Goal: Information Seeking & Learning: Learn about a topic

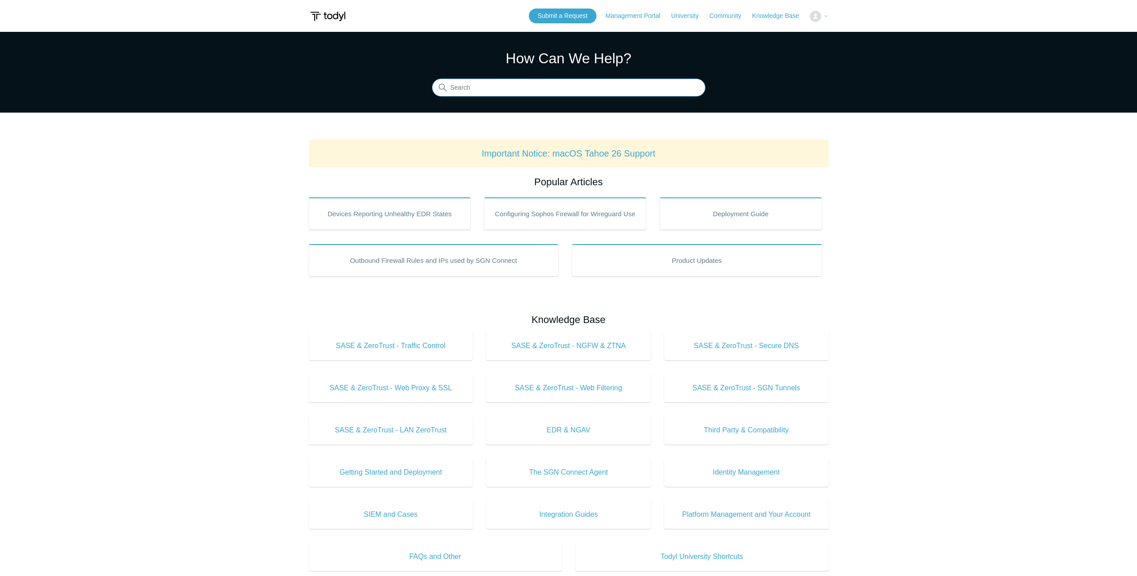
click at [537, 91] on input "Search" at bounding box center [568, 88] width 273 height 18
type input "SASE reconnecting"
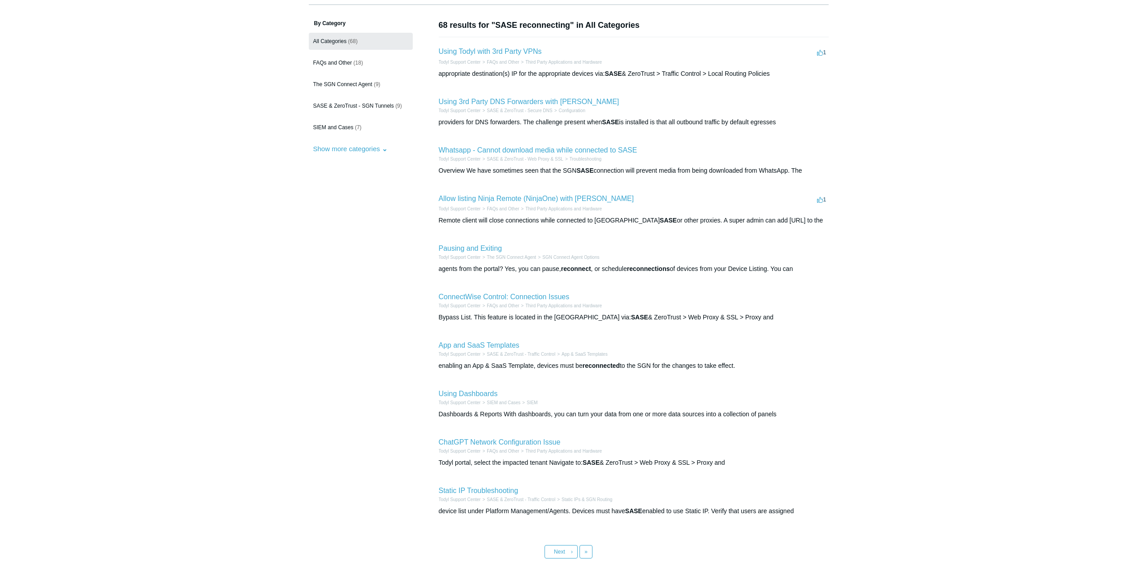
scroll to position [17, 0]
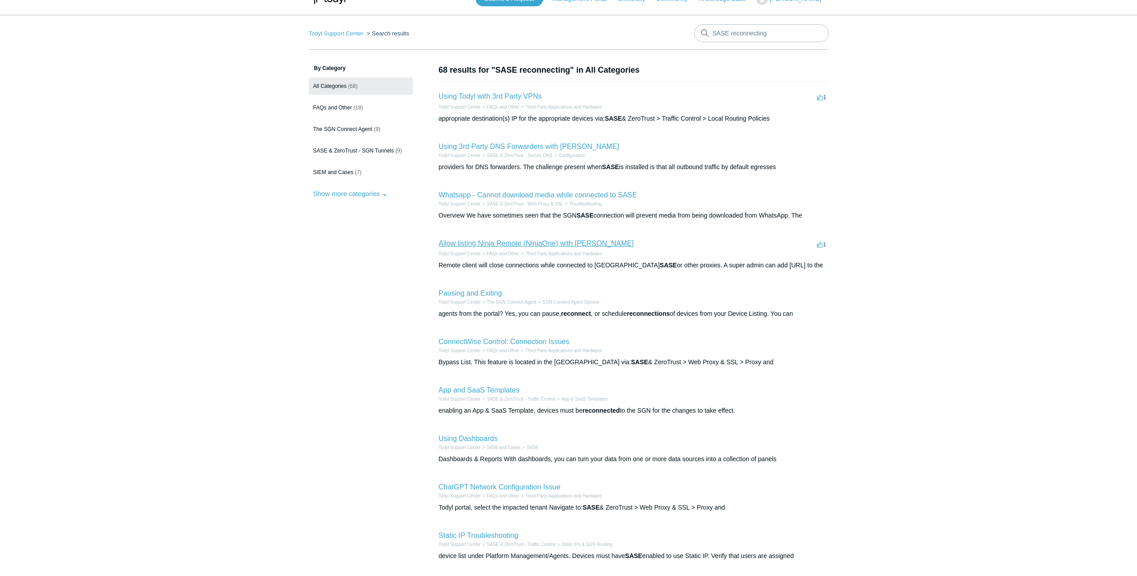
click at [531, 242] on link "Allow listing Ninja Remote (NinjaOne) with [PERSON_NAME]" at bounding box center [536, 243] width 195 height 8
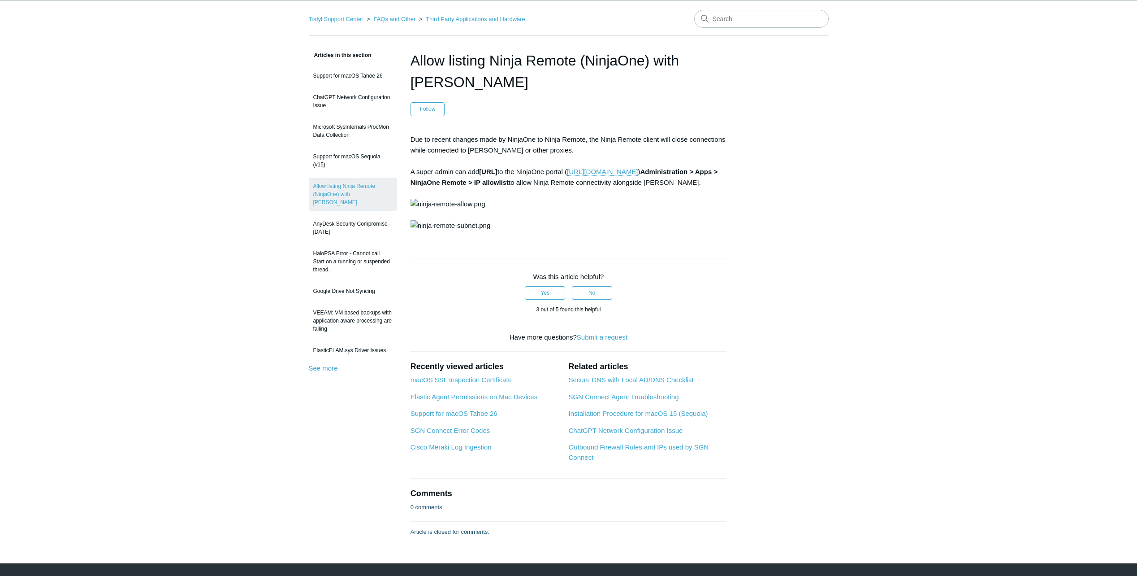
scroll to position [45, 0]
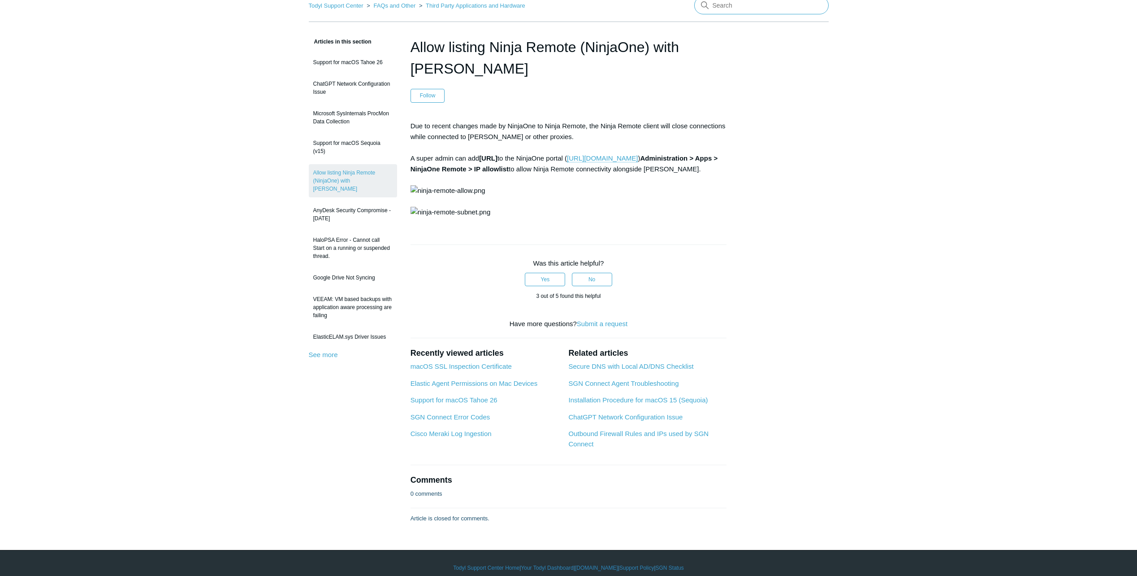
click at [727, 10] on input "Search" at bounding box center [761, 5] width 135 height 18
type input "dns server for SASE"
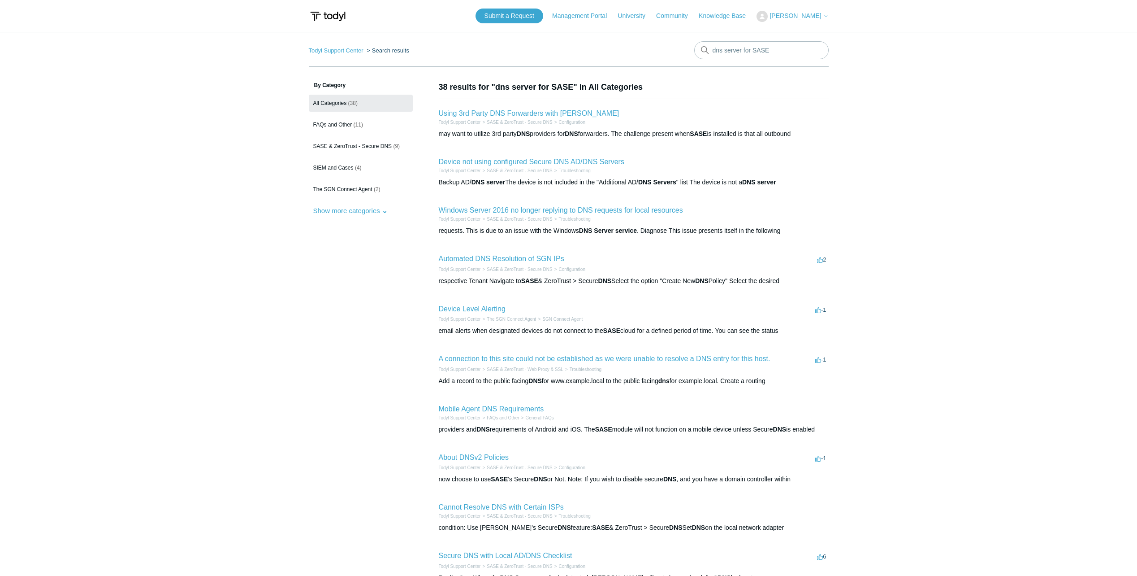
click at [804, 15] on span "[PERSON_NAME]" at bounding box center [796, 15] width 52 height 7
click at [803, 34] on link "My Support Requests" at bounding box center [800, 35] width 87 height 16
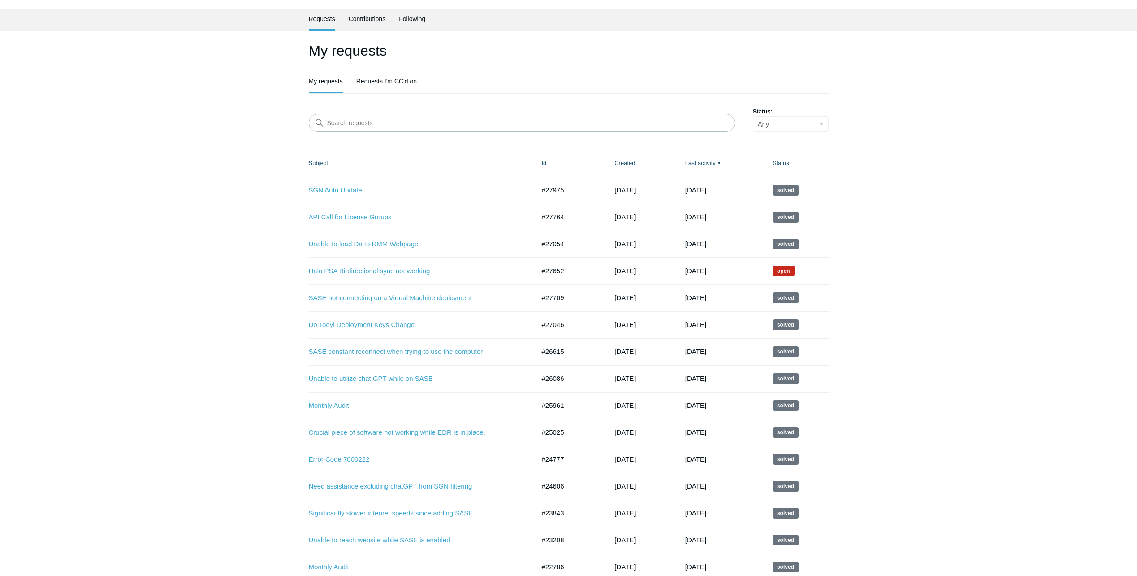
scroll to position [45, 0]
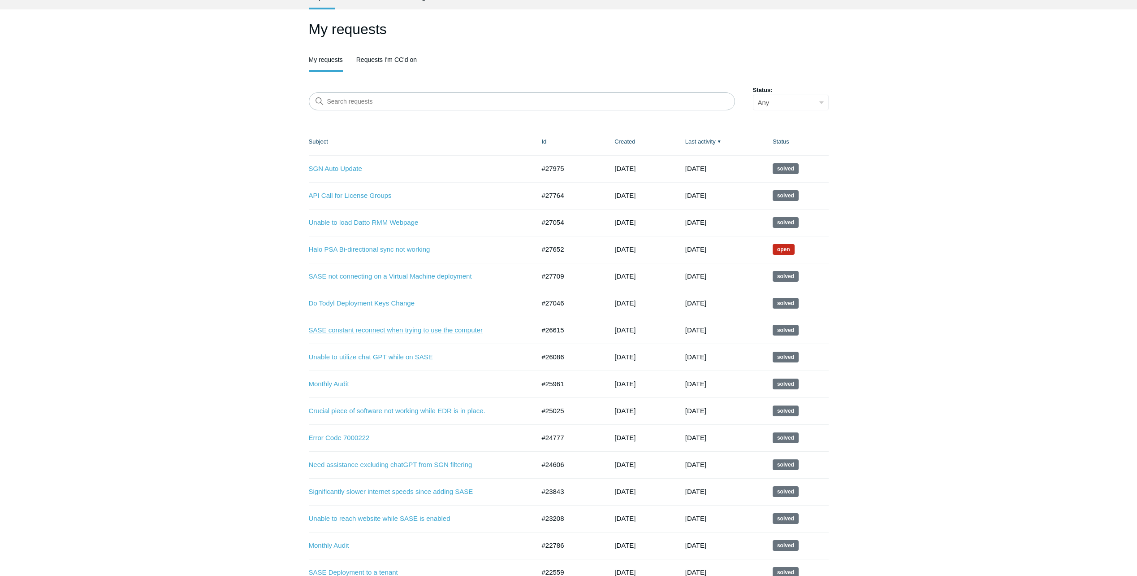
click at [441, 330] on link "SASE constant reconnect when trying to use the computer" at bounding box center [415, 330] width 213 height 10
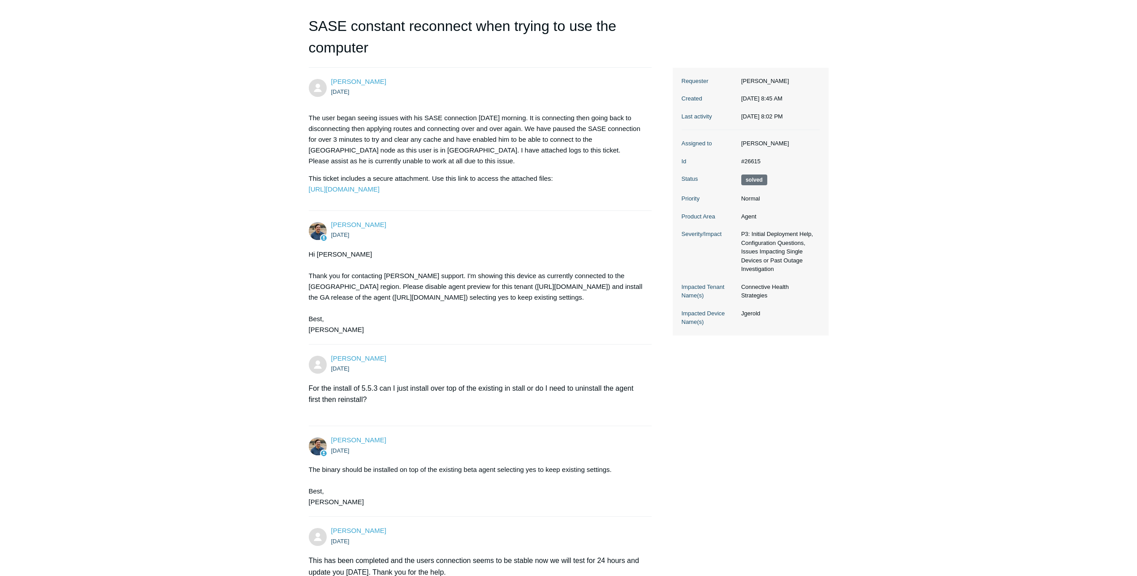
scroll to position [83, 0]
drag, startPoint x: 373, startPoint y: 319, endPoint x: 568, endPoint y: 321, distance: 195.5
click at [568, 321] on div "Hi Daniel Thank you for contacting Todyl support. I'm showing this device as cu…" at bounding box center [476, 292] width 334 height 86
copy div "https://download.todyl.com/sgn_connect/SGNConnect_v5.5.3.exe"
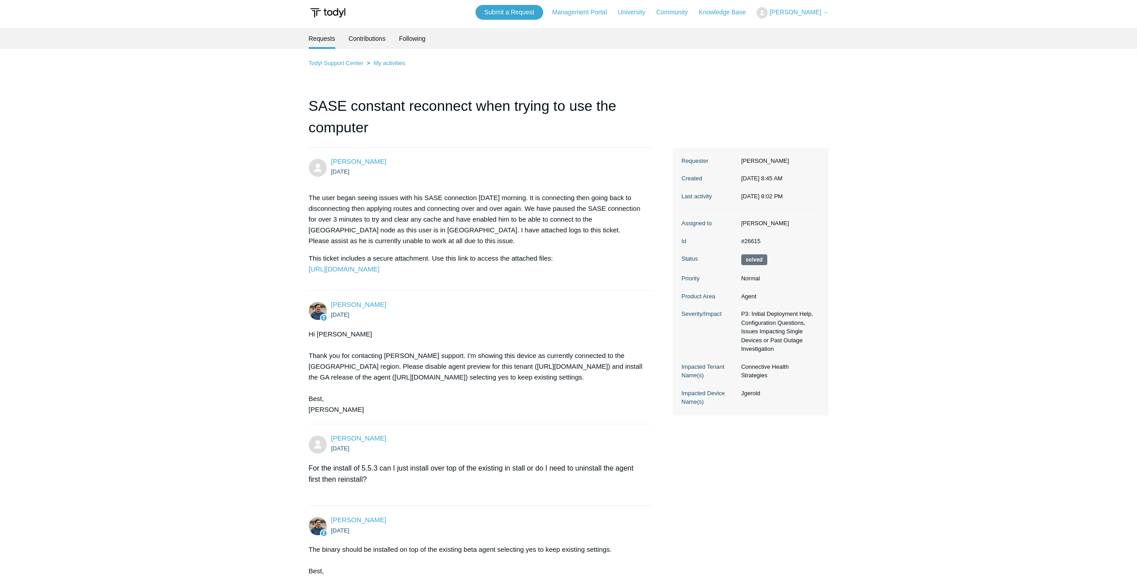
scroll to position [0, 0]
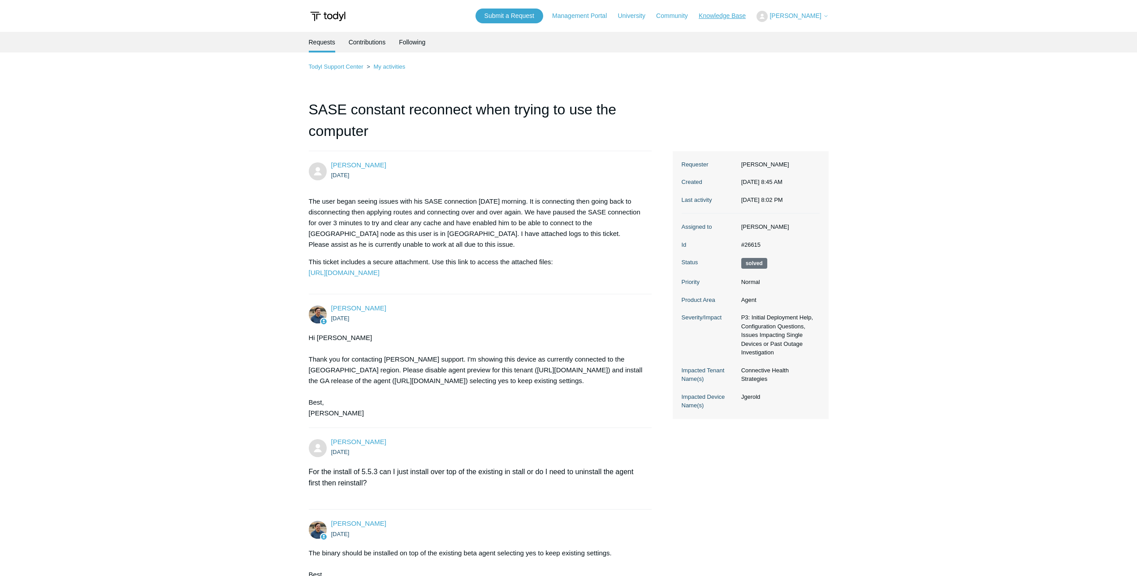
click at [731, 14] on link "Knowledge Base" at bounding box center [727, 15] width 56 height 9
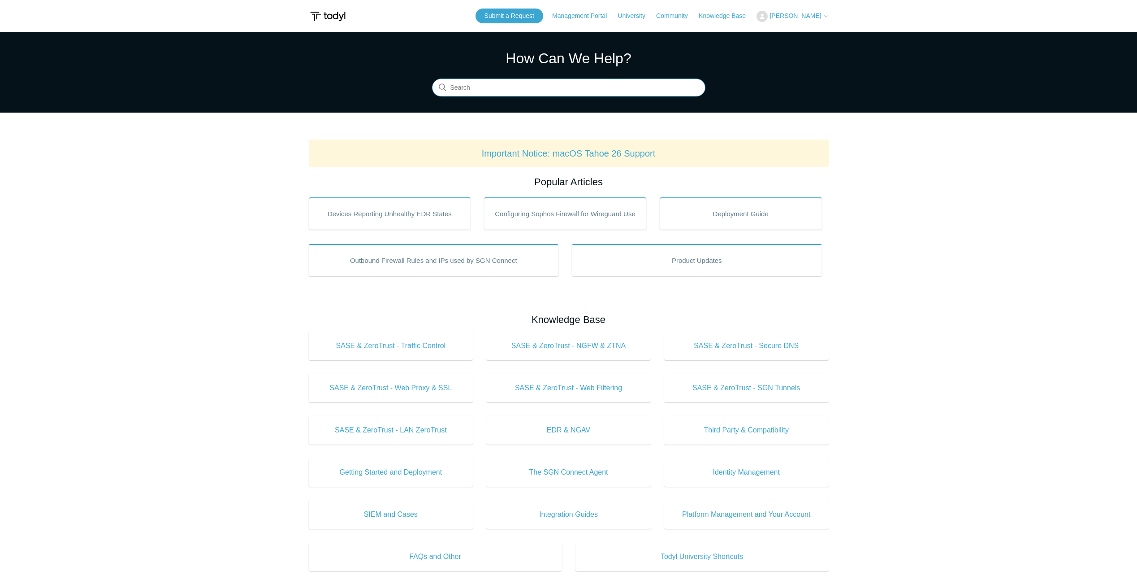
click at [548, 91] on input "Search" at bounding box center [568, 88] width 273 height 18
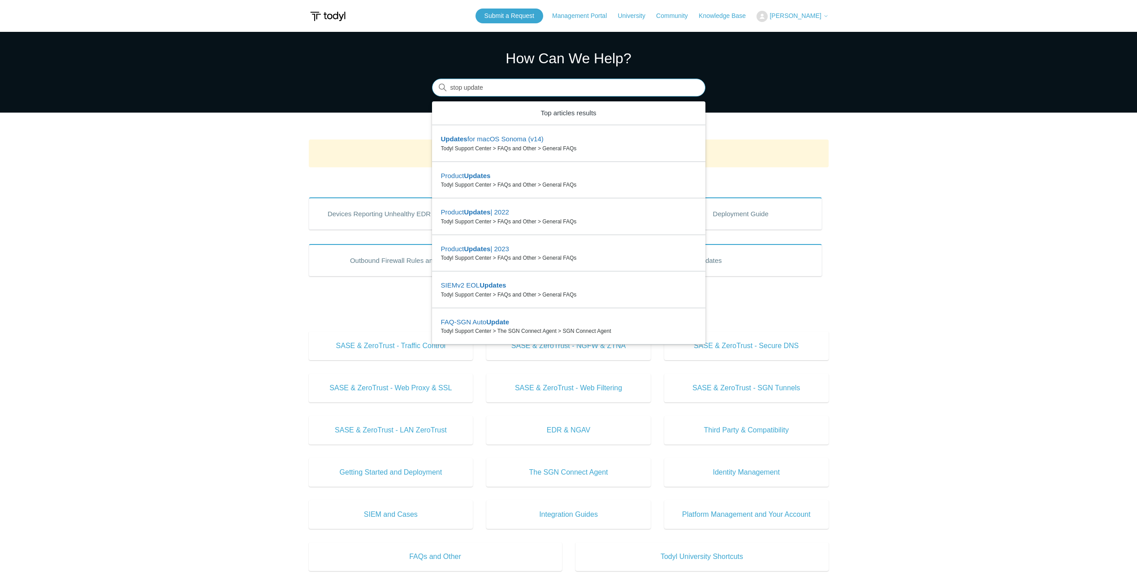
type input "stop update"
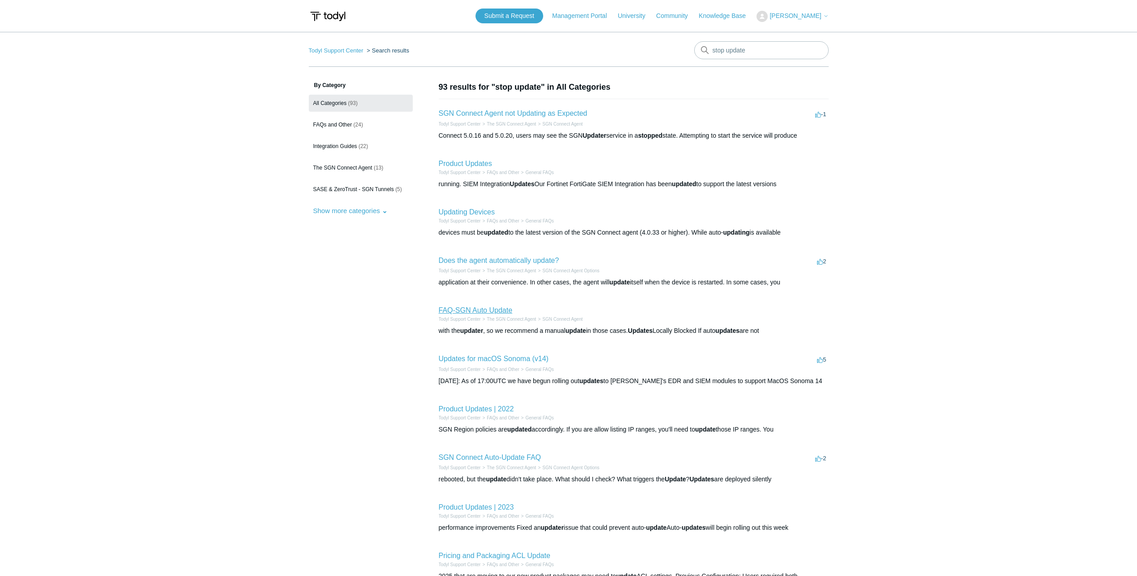
click at [477, 307] on link "FAQ-SGN Auto Update" at bounding box center [476, 310] width 74 height 8
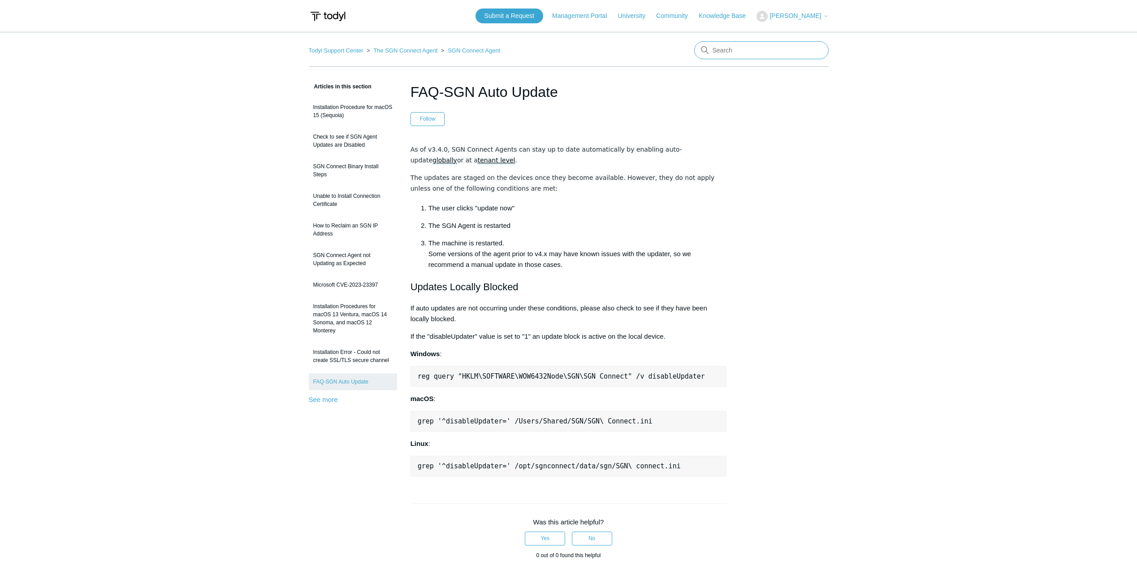
click at [728, 48] on input "Search" at bounding box center [761, 50] width 135 height 18
type input "disable auto update"
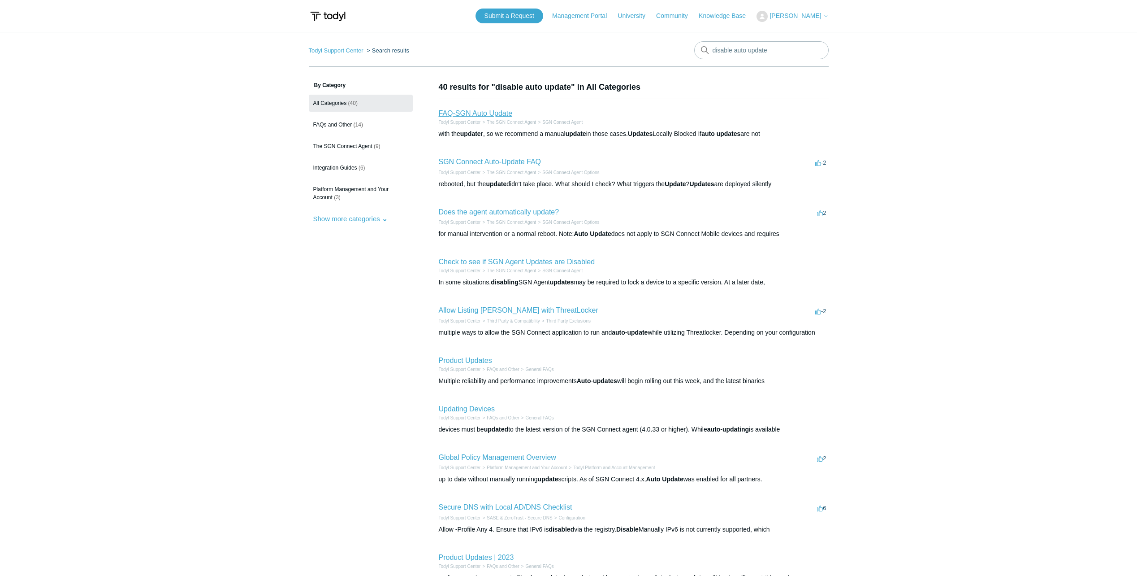
click at [495, 111] on link "FAQ-SGN Auto Update" at bounding box center [476, 113] width 74 height 8
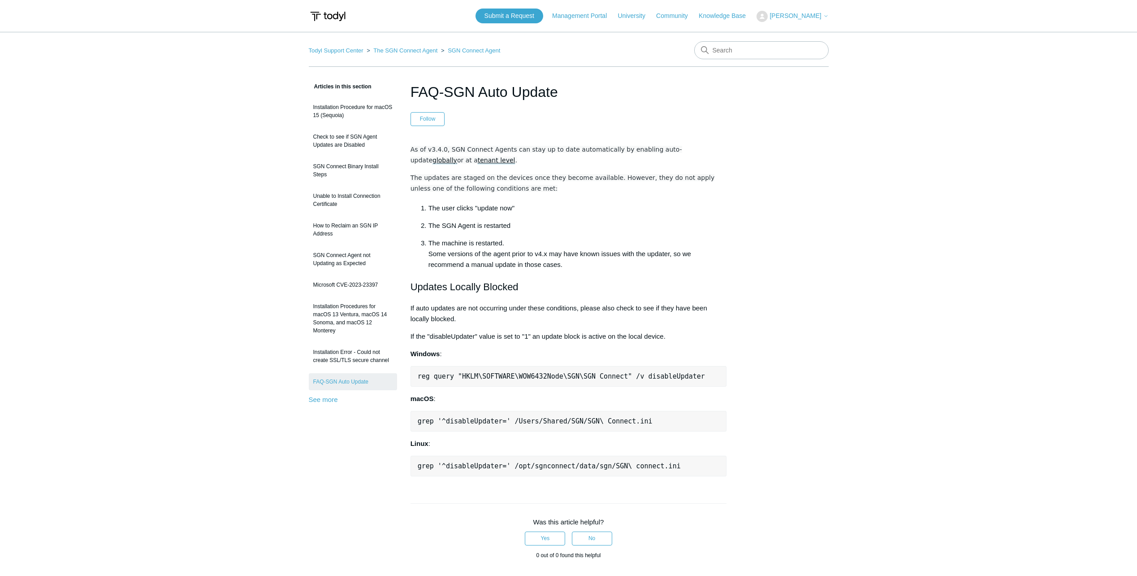
scroll to position [45, 0]
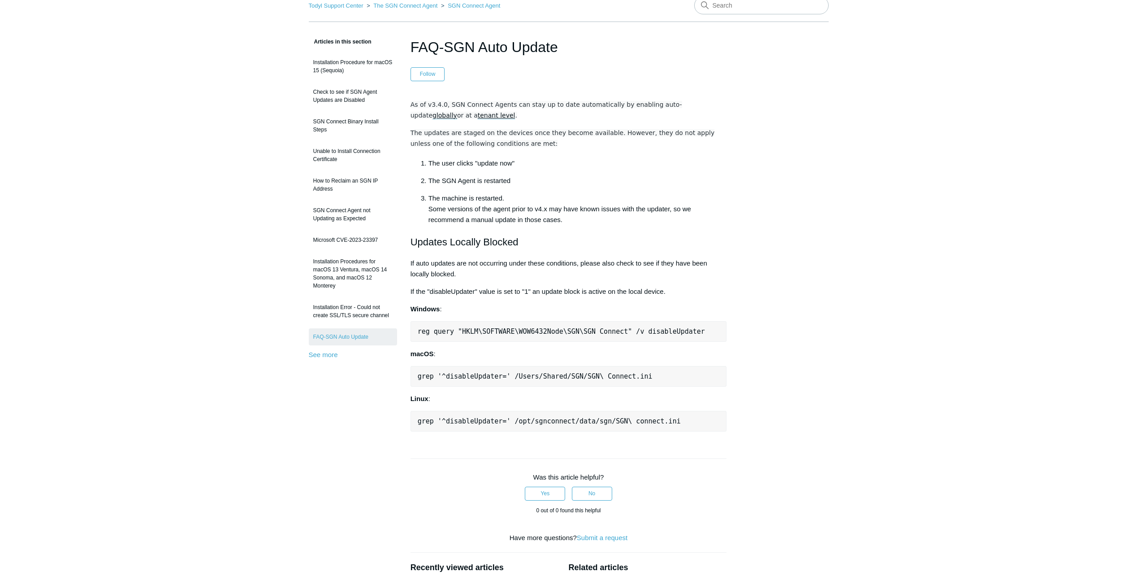
click at [659, 233] on div "As of v3.4.0, SGN Connect Agents can stay up to date automatically by enabling …" at bounding box center [569, 265] width 317 height 332
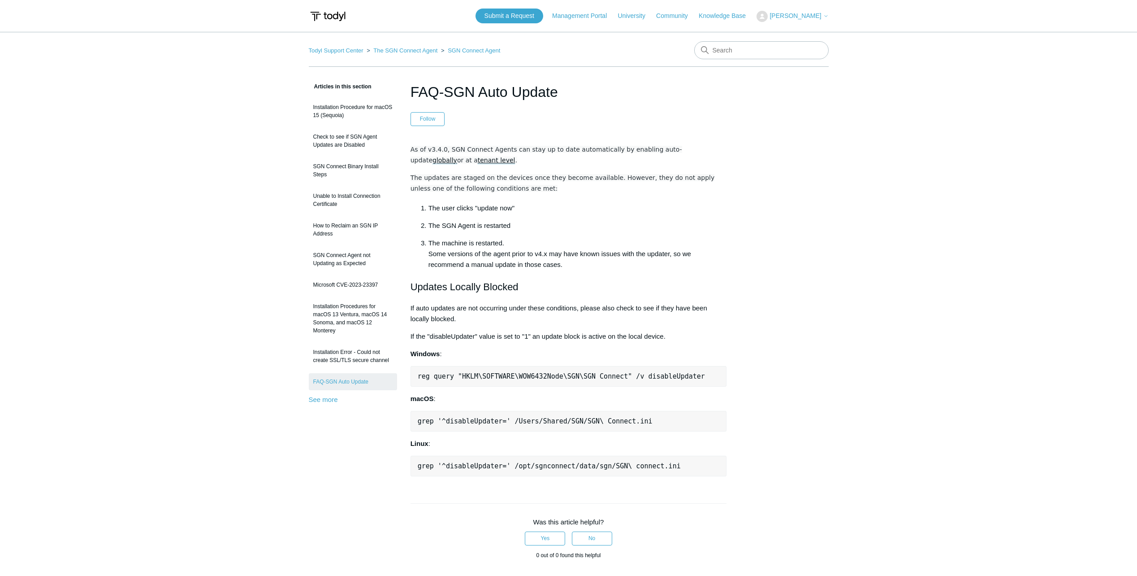
click at [597, 201] on div "As of v3.4.0, SGN Connect Agents can stay up to date automatically by enabling …" at bounding box center [569, 310] width 317 height 332
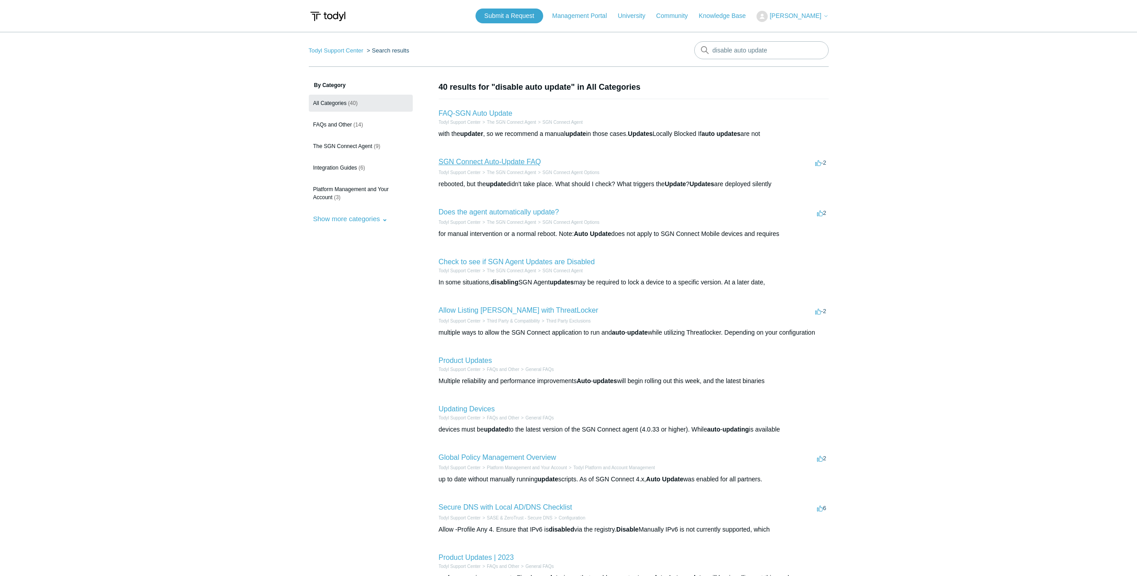
click at [502, 162] on link "SGN Connect Auto-Update FAQ" at bounding box center [490, 162] width 103 height 8
click at [524, 259] on link "Check to see if SGN Agent Updates are Disabled" at bounding box center [517, 262] width 156 height 8
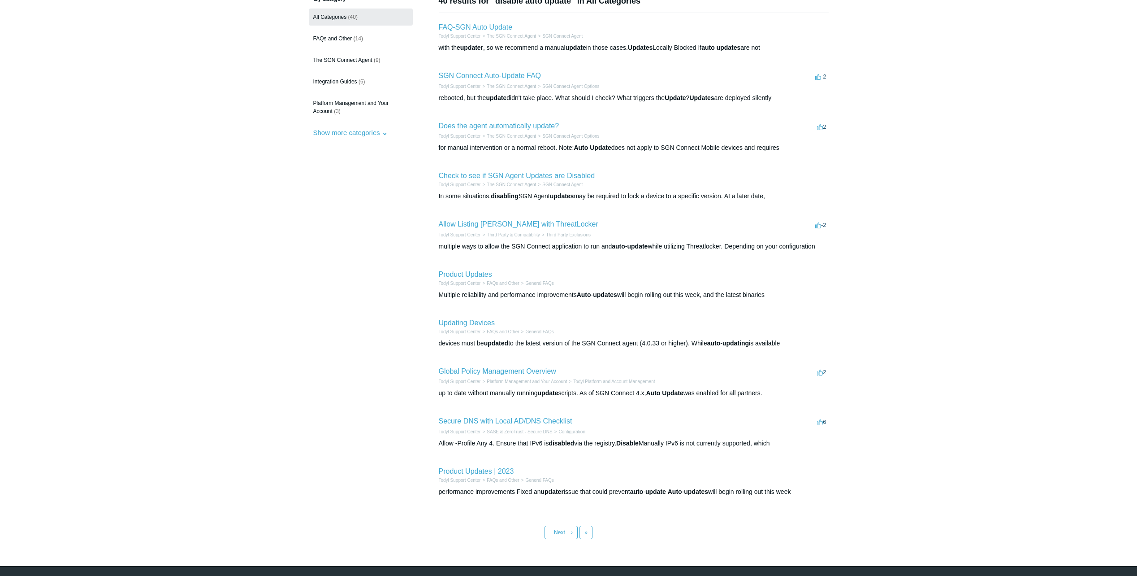
scroll to position [90, 0]
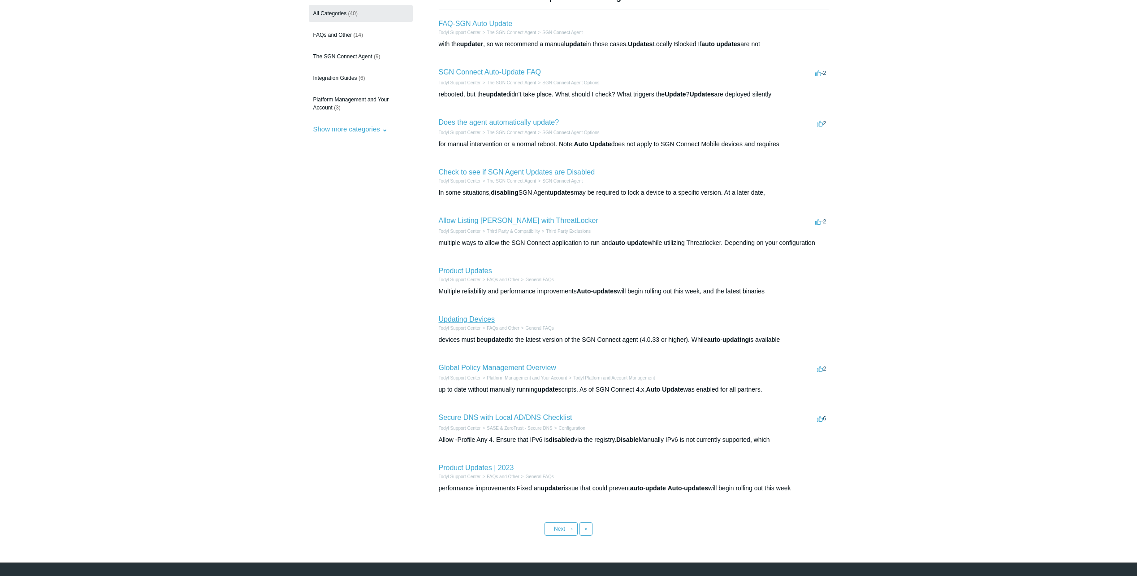
click at [475, 322] on link "Updating Devices" at bounding box center [467, 319] width 56 height 8
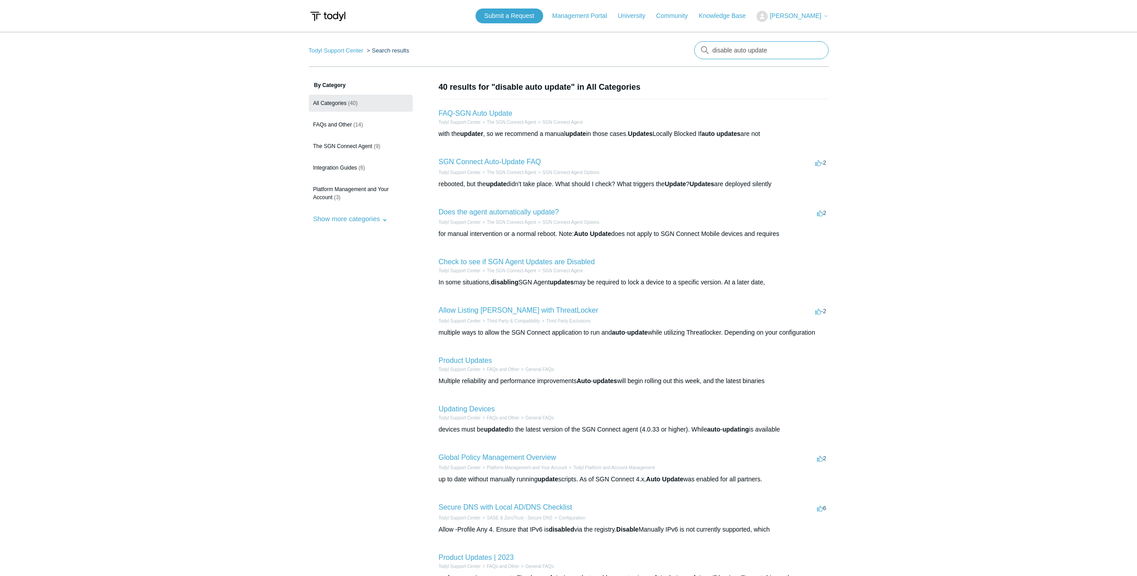
drag, startPoint x: 782, startPoint y: 51, endPoint x: 709, endPoint y: 50, distance: 73.1
click at [709, 50] on div "disable auto update" at bounding box center [761, 50] width 135 height 18
type input "reg update"
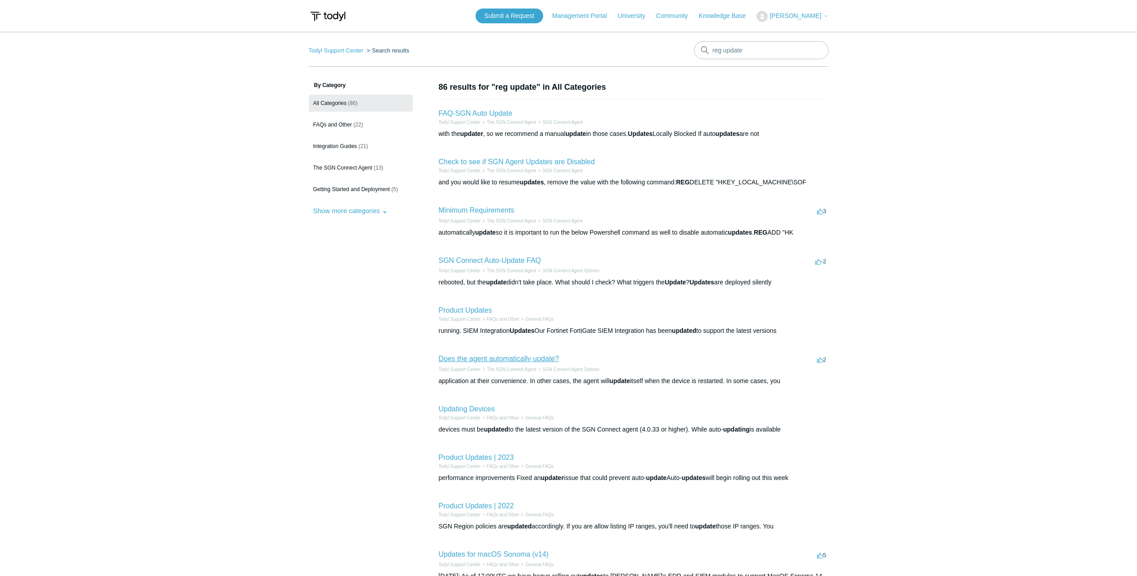
click at [507, 358] on link "Does the agent automatically update?" at bounding box center [499, 359] width 121 height 8
click at [815, 14] on span "[PERSON_NAME]" at bounding box center [796, 15] width 52 height 7
click at [807, 37] on link "My Support Requests" at bounding box center [800, 35] width 87 height 16
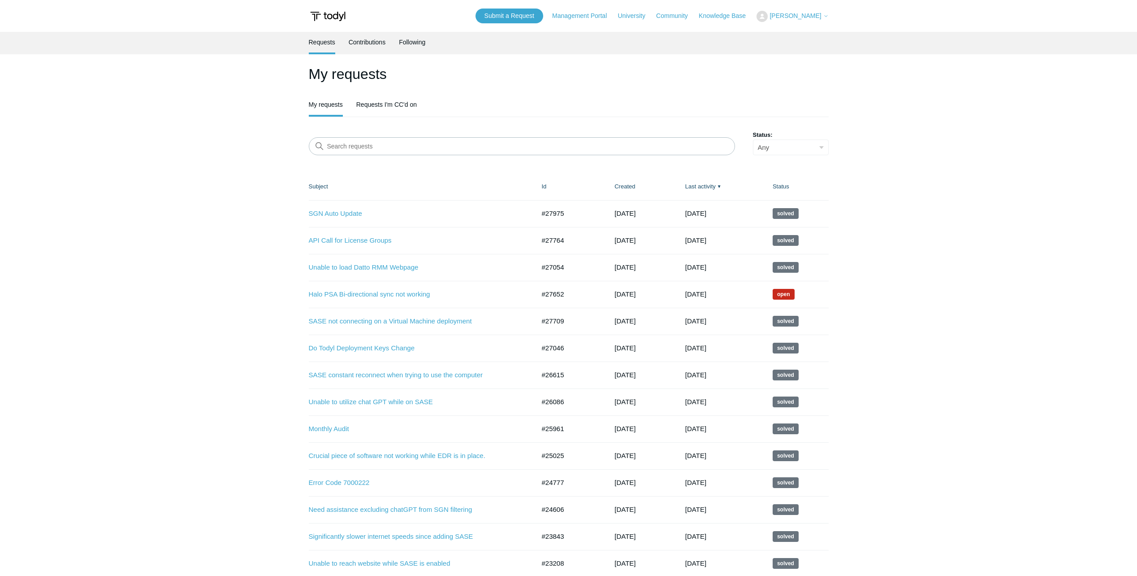
scroll to position [45, 0]
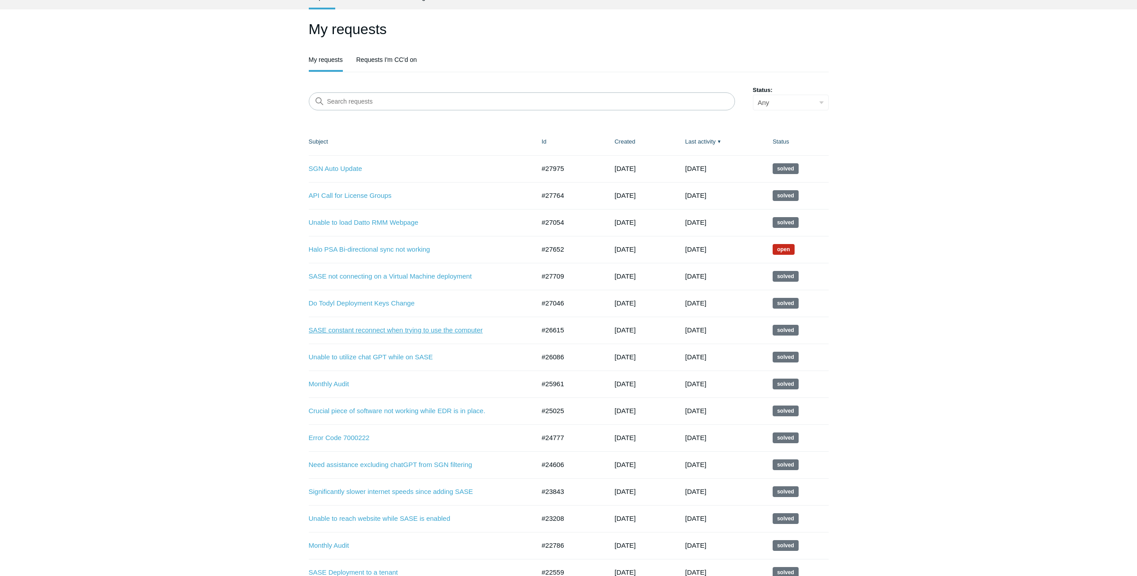
click at [375, 330] on link "SASE constant reconnect when trying to use the computer" at bounding box center [415, 330] width 213 height 10
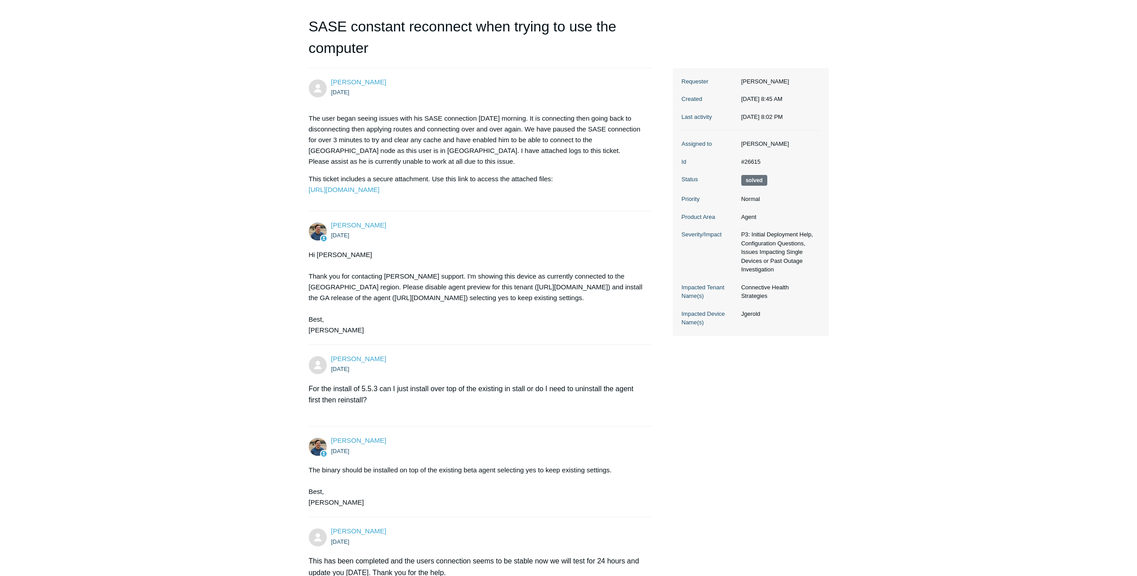
scroll to position [38, 0]
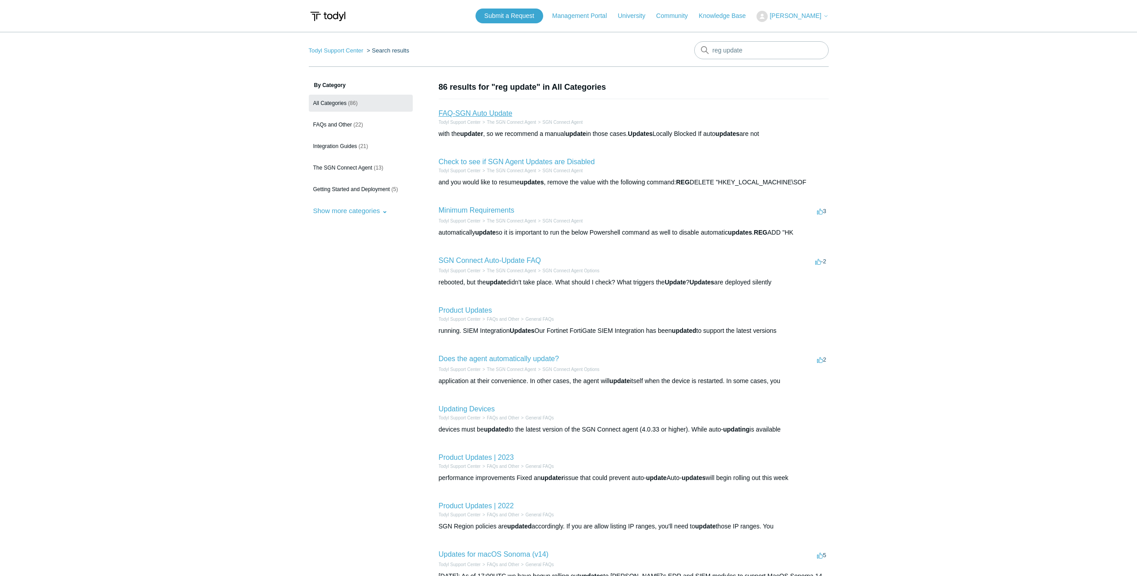
click at [496, 115] on link "FAQ-SGN Auto Update" at bounding box center [476, 113] width 74 height 8
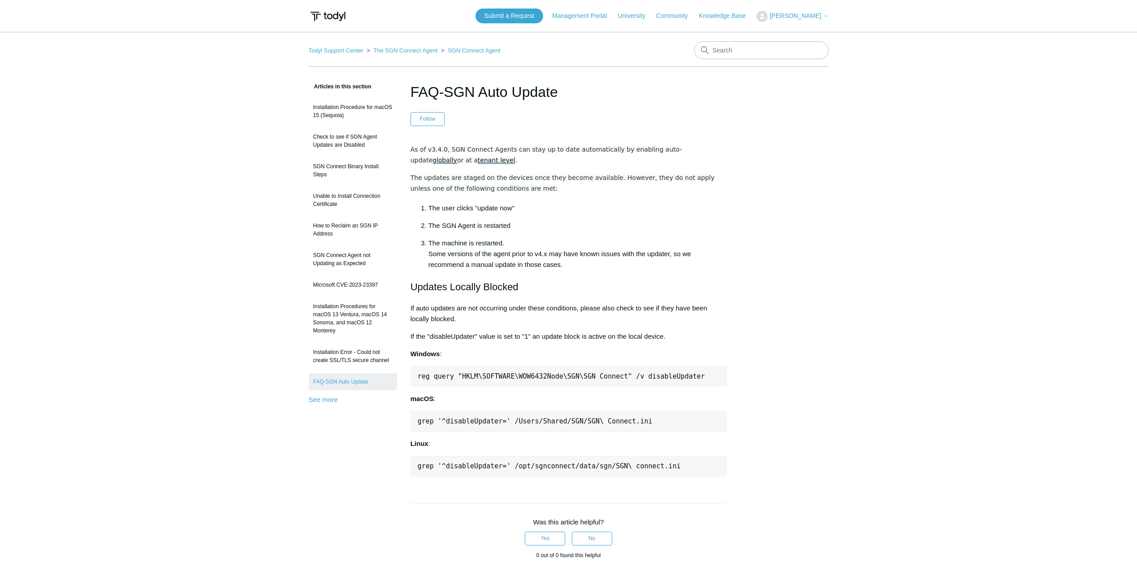
click at [596, 225] on p "The SGN Agent is restarted" at bounding box center [578, 225] width 299 height 11
click at [332, 257] on link "SGN Connect Agent not Updating as Expected" at bounding box center [353, 259] width 88 height 25
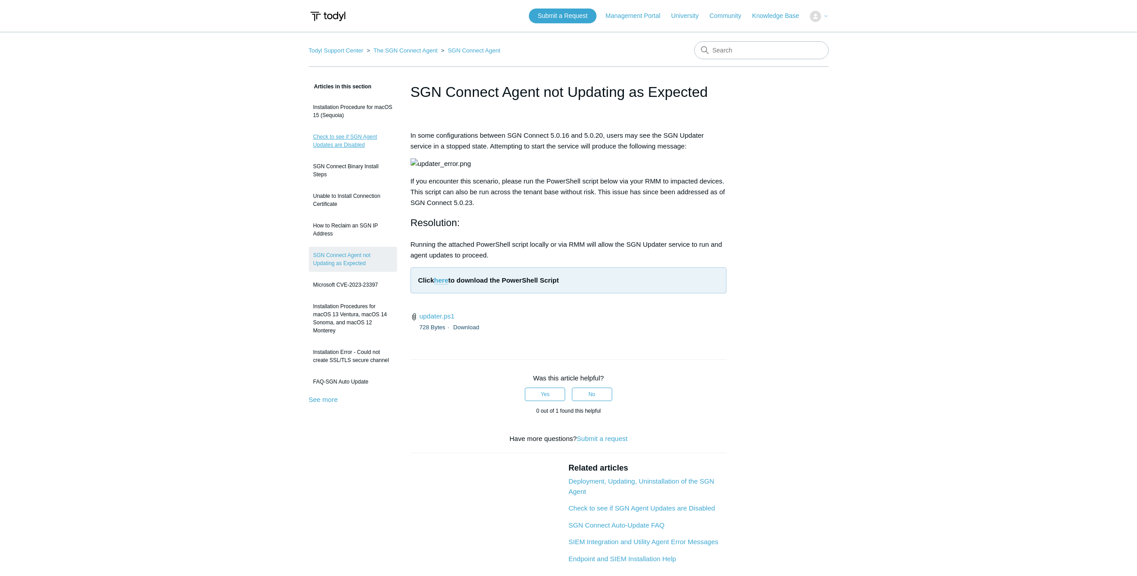
click at [345, 146] on link "Check to see if SGN Agent Updates are Disabled" at bounding box center [353, 140] width 88 height 25
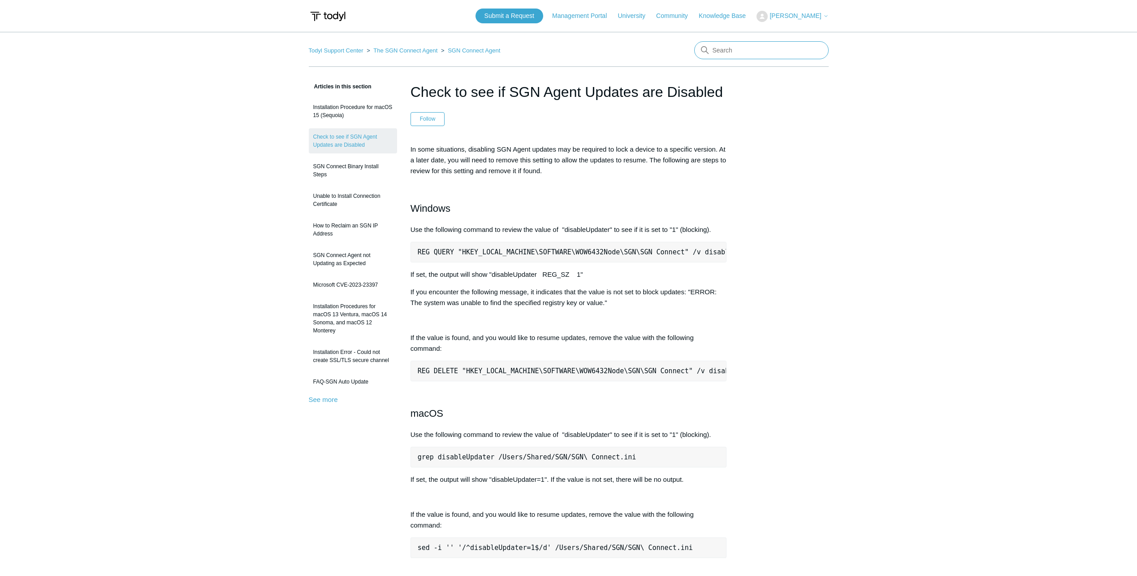
click at [735, 56] on input "Search" at bounding box center [761, 50] width 135 height 18
type input "3"
type input "104"
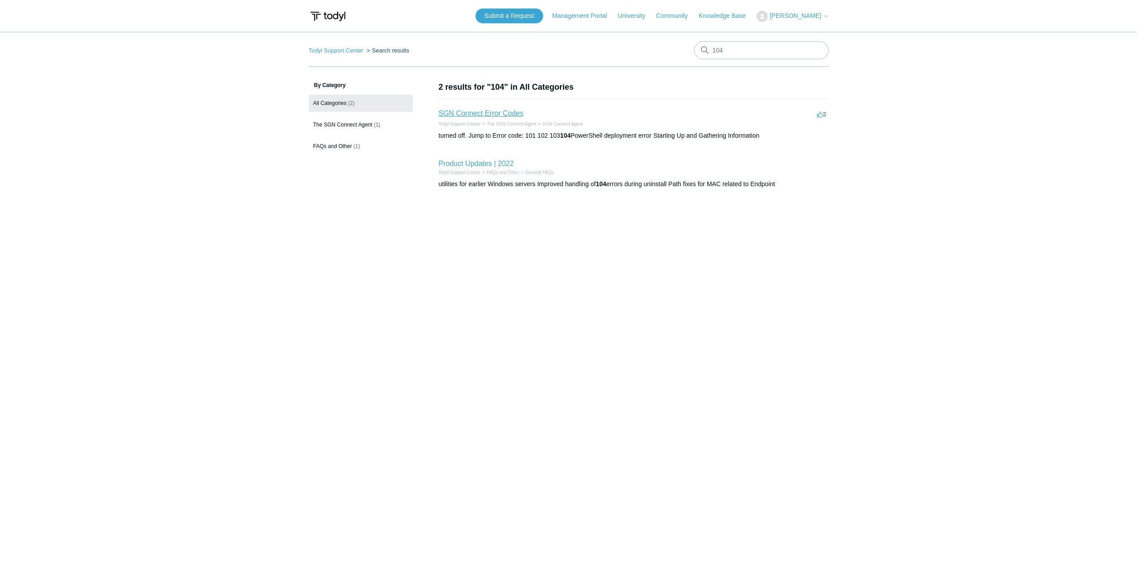
click at [514, 111] on link "SGN Connect Error Codes" at bounding box center [481, 113] width 85 height 8
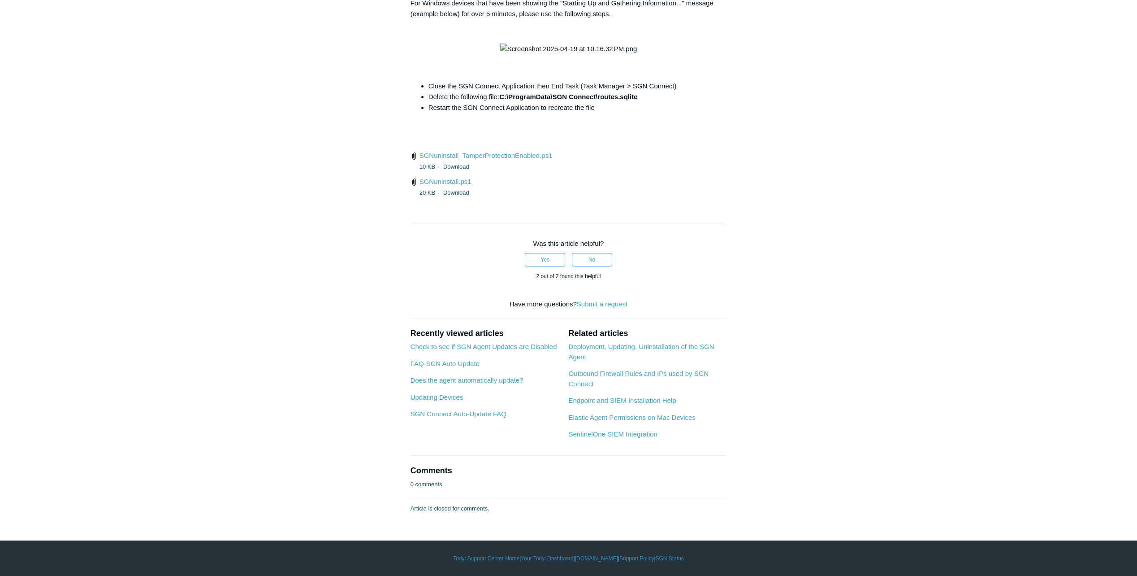
scroll to position [3497, 0]
click at [451, 401] on link "Updating Devices" at bounding box center [437, 397] width 53 height 8
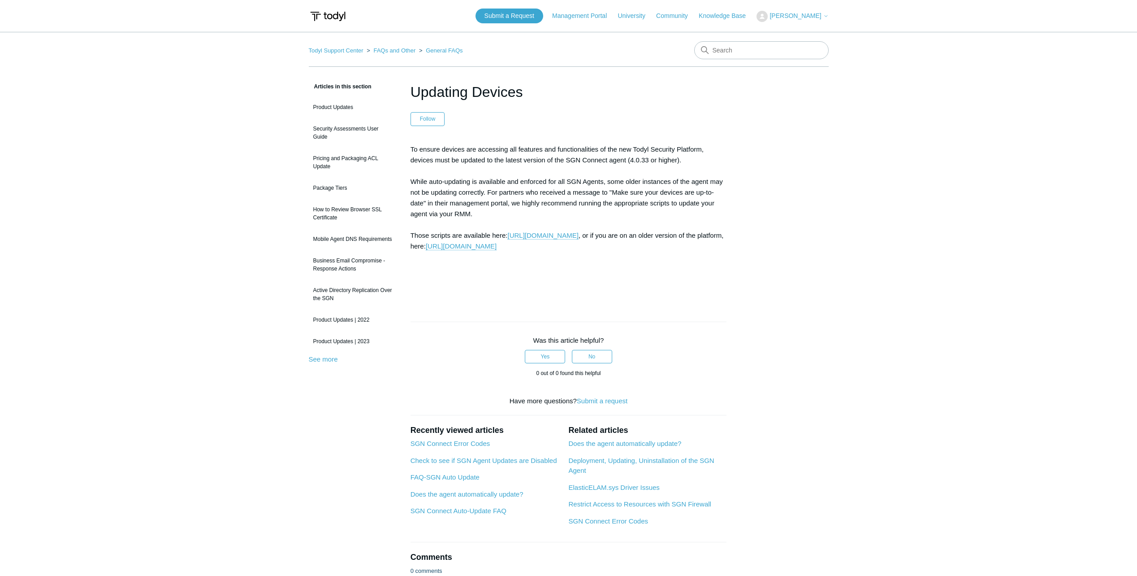
click at [702, 252] on p "To ensure devices are accessing all features and functionalities of the new Tod…" at bounding box center [569, 219] width 317 height 151
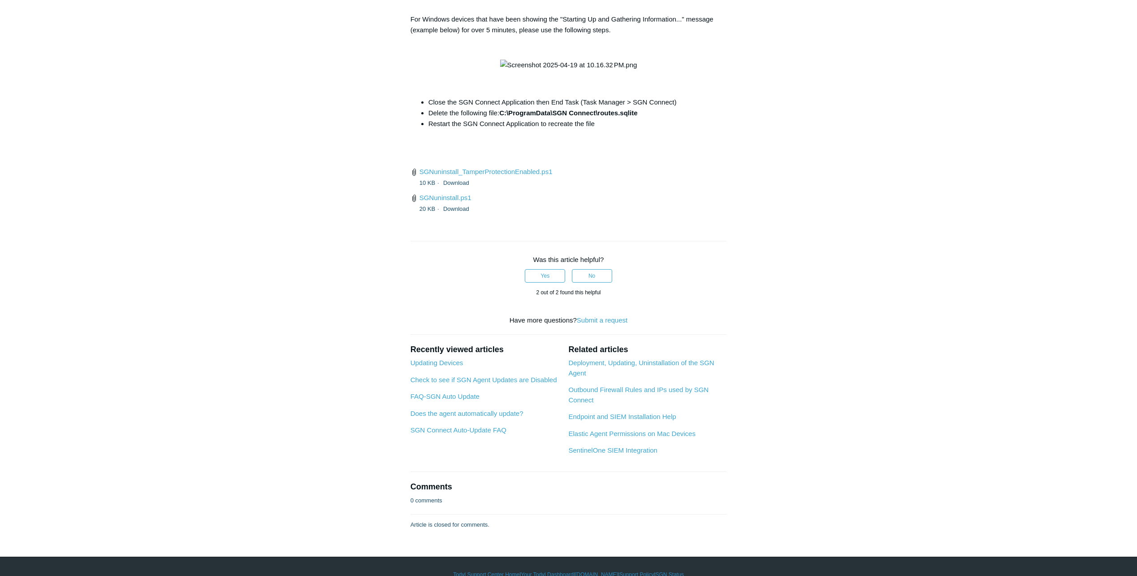
scroll to position [3318, 0]
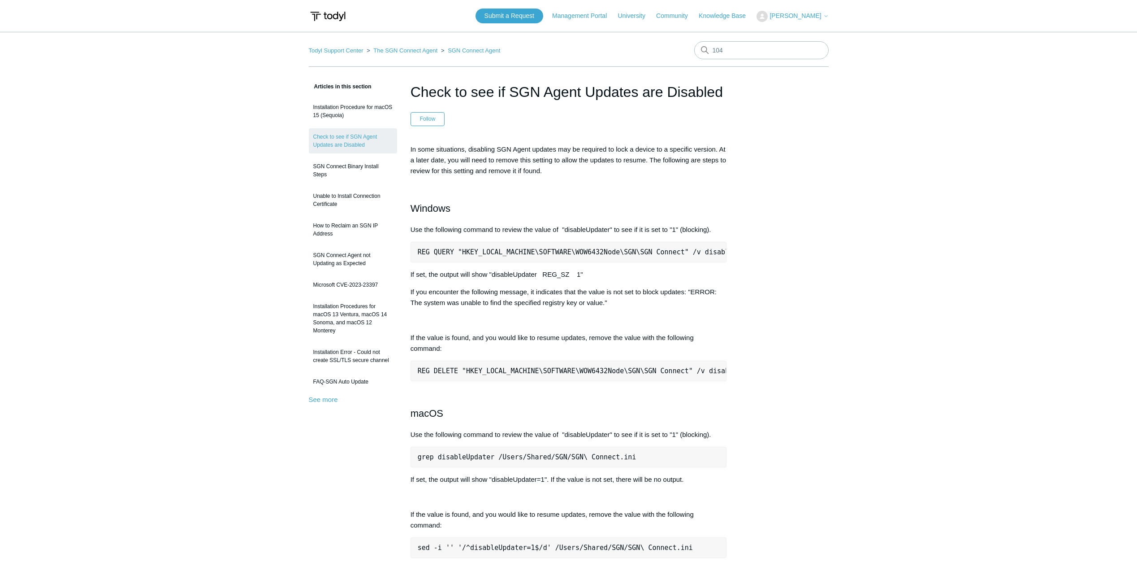
scroll to position [0, 12]
click at [557, 288] on div "In some situations, disabling SGN Agent updates may be required to lock a devic…" at bounding box center [569, 439] width 317 height 591
drag, startPoint x: 419, startPoint y: 252, endPoint x: 752, endPoint y: 251, distance: 333.6
click at [752, 251] on div "Articles in this section Installation Procedure for macOS 15 (Sequoia) Check to…" at bounding box center [569, 560] width 520 height 959
copy pre "REG QUERY "HKEY_LOCAL_MACHINE\SOFTWARE\WOW6432Node\SGN\SGN Connect" /v disableU…"
